Goal: Task Accomplishment & Management: Complete application form

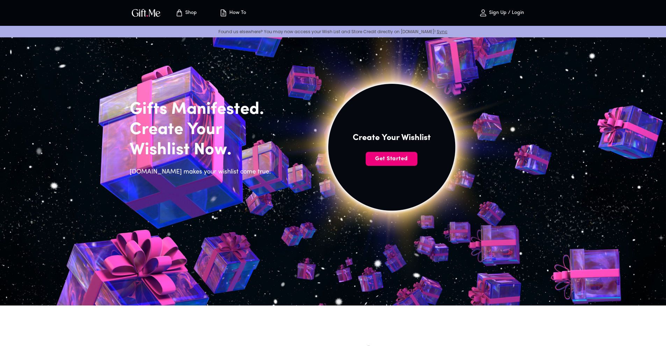
click at [382, 159] on span "Get Started" at bounding box center [392, 159] width 52 height 8
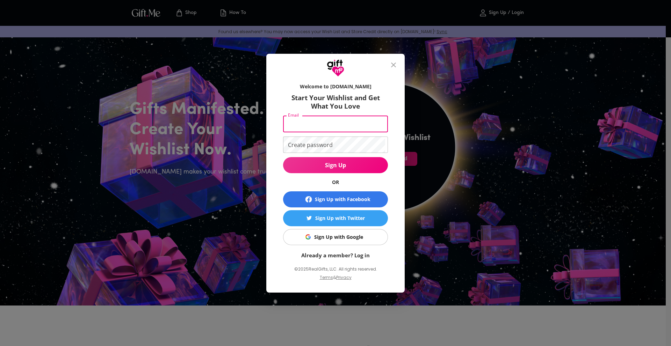
click at [324, 124] on input "Email" at bounding box center [334, 124] width 102 height 16
type input "ortizbarrantestefany@gmail.com"
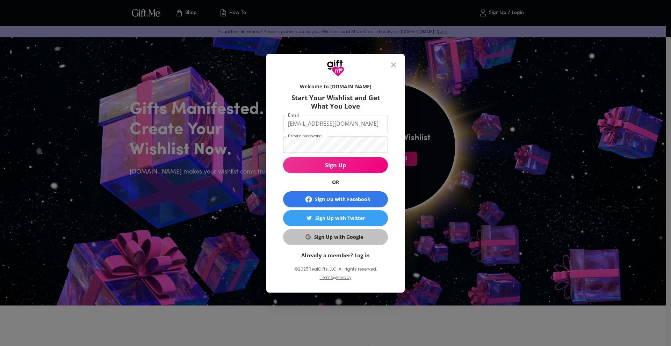
click at [347, 233] on button "Sign Up with Google" at bounding box center [335, 237] width 105 height 16
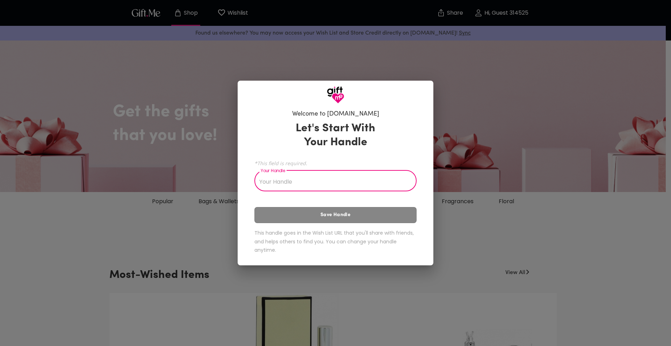
click at [289, 186] on input "Your Handle" at bounding box center [331, 182] width 155 height 20
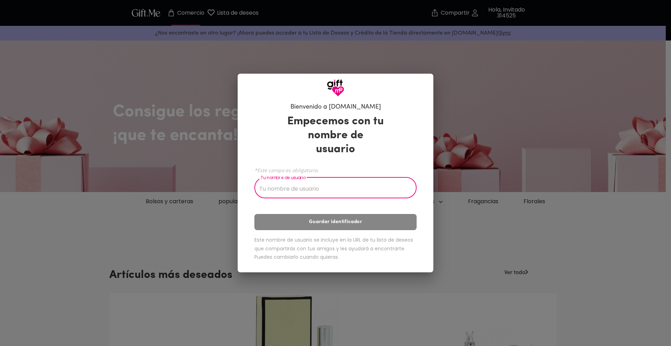
click at [327, 180] on input "Tu nombre de usuario" at bounding box center [331, 189] width 155 height 20
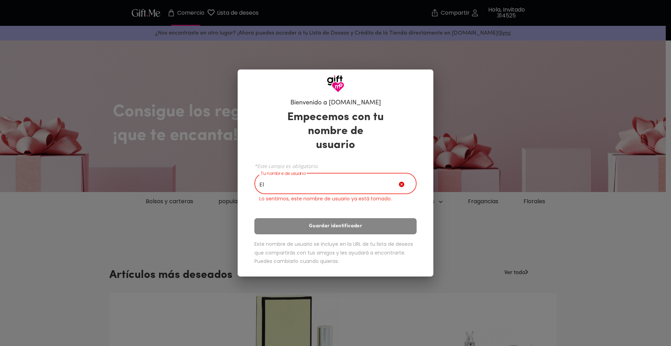
type input "E"
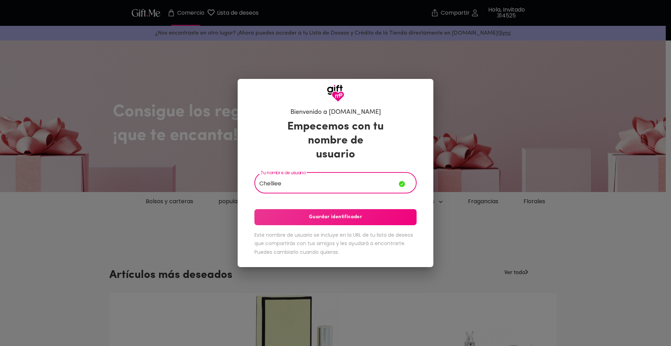
click at [299, 177] on input "Chelliee" at bounding box center [326, 184] width 144 height 20
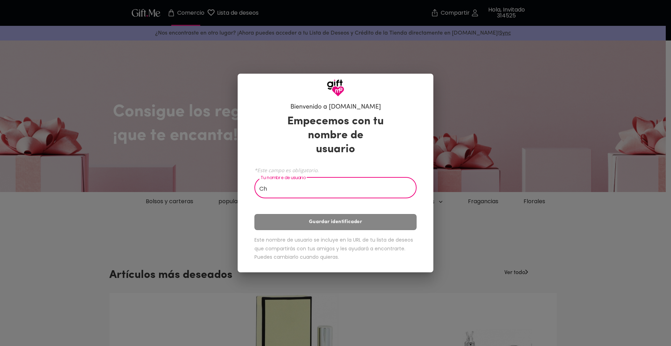
type input "C"
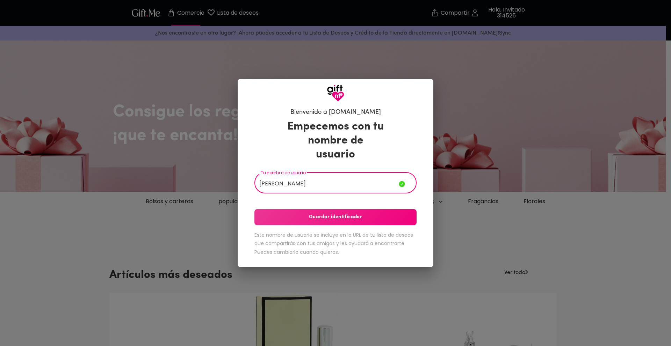
type input "[PERSON_NAME]"
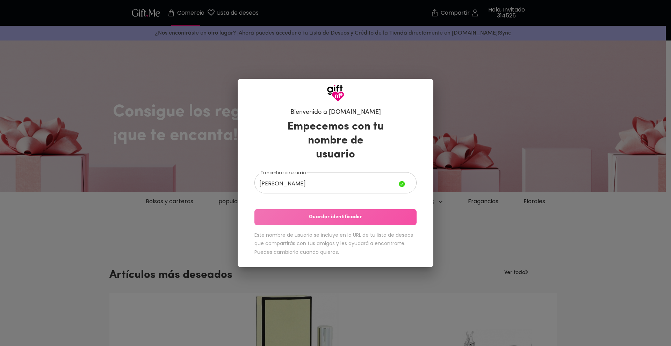
click at [328, 209] on button "Guardar identificador" at bounding box center [335, 217] width 162 height 16
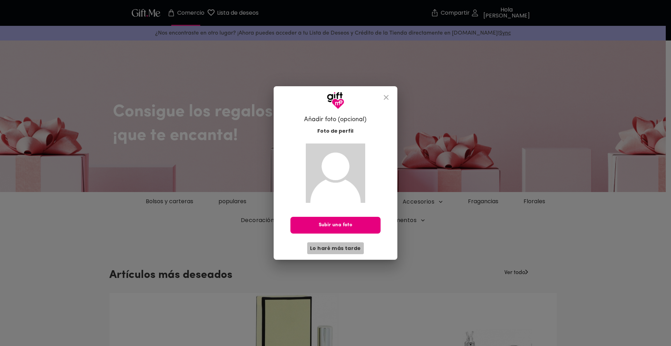
click at [342, 248] on font "Lo haré más tarde" at bounding box center [335, 248] width 51 height 7
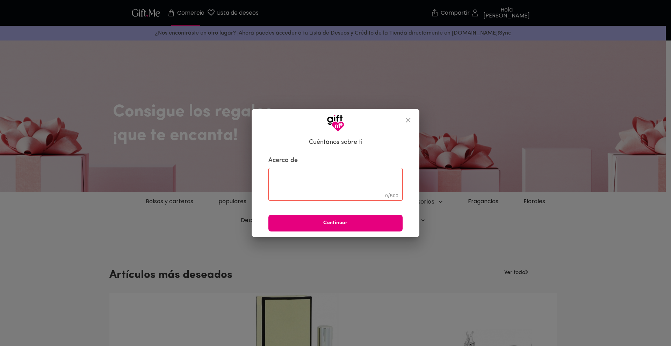
click at [321, 175] on textarea at bounding box center [335, 185] width 124 height 20
type textarea "Me gusta mucho [PERSON_NAME]."
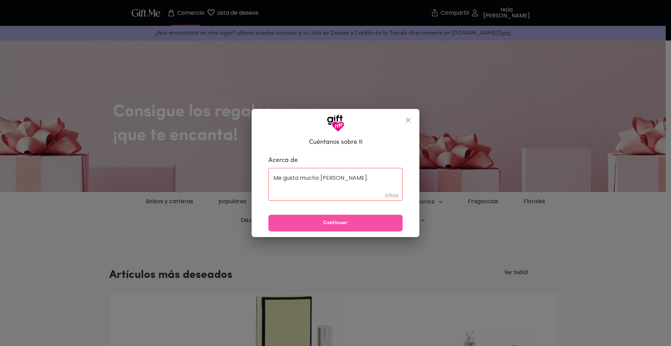
click at [325, 224] on font "Continuar" at bounding box center [335, 223] width 24 height 5
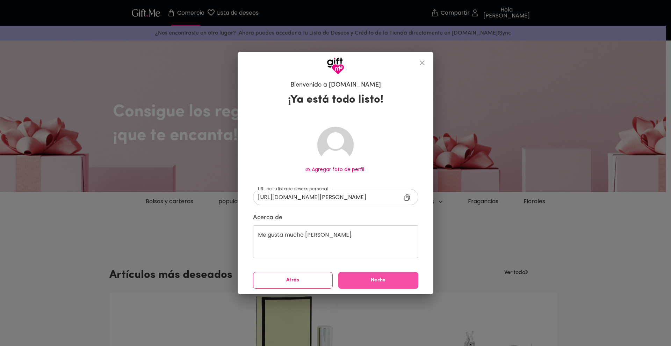
click at [361, 281] on span "Hecho" at bounding box center [378, 281] width 80 height 8
